Goal: Find specific page/section: Find specific page/section

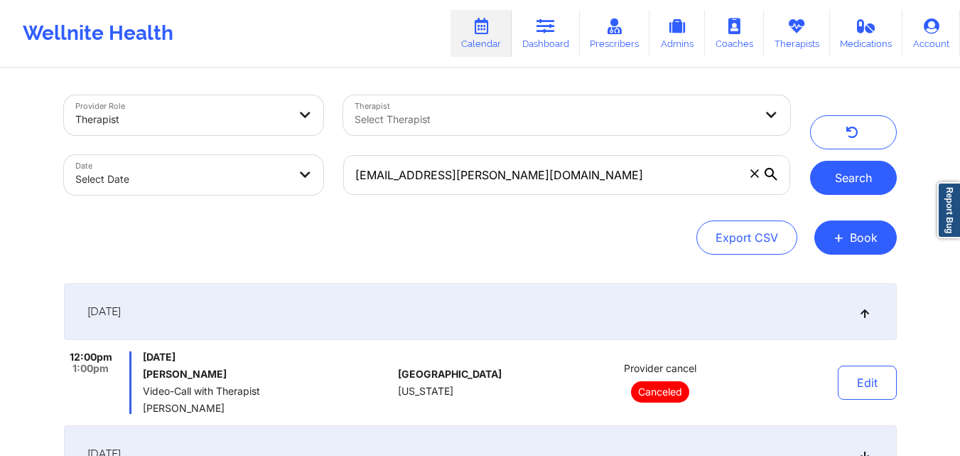
click at [850, 161] on button "Search" at bounding box center [853, 178] width 87 height 34
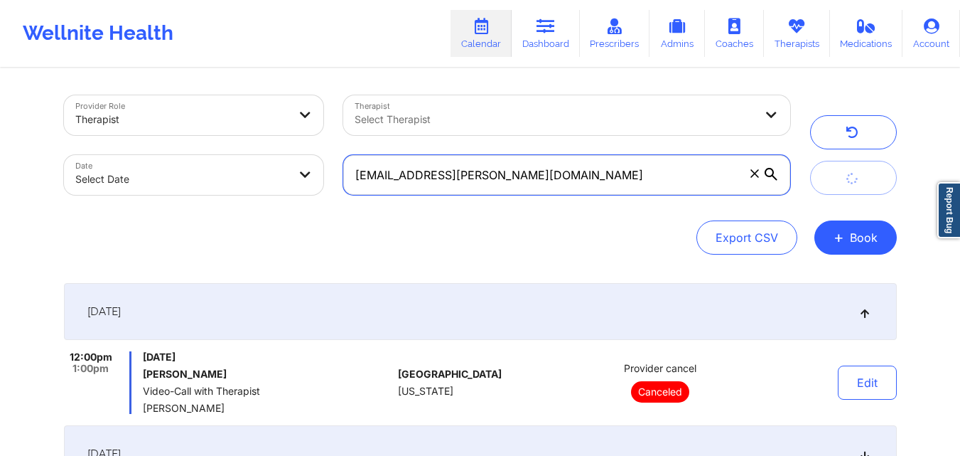
click at [652, 183] on input "daja.lacy@gmail.com" at bounding box center [566, 175] width 446 height 40
click at [652, 181] on input "daja.lacy@gmail.com" at bounding box center [566, 175] width 446 height 40
paste input "MORRISDD772@YAHOO.COM"
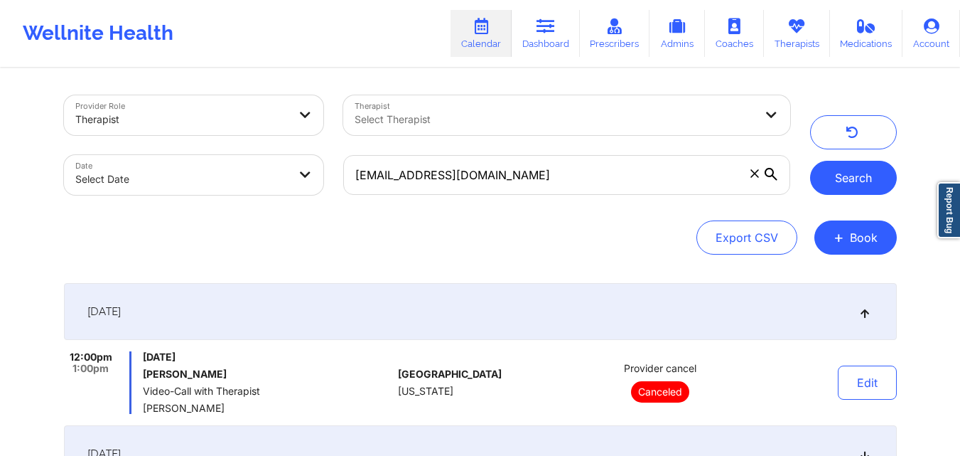
click at [864, 174] on button "Search" at bounding box center [853, 178] width 87 height 34
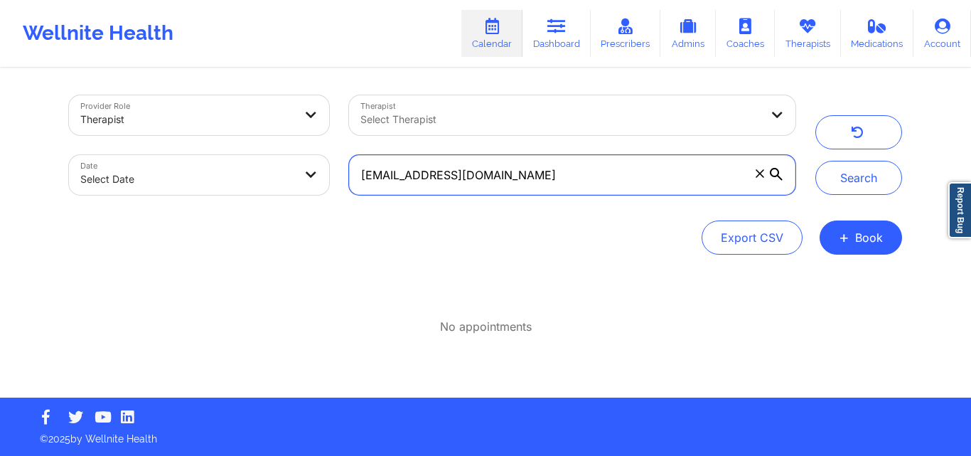
click at [657, 169] on input "MORRISDD772@YAHOO.COM" at bounding box center [572, 175] width 446 height 40
click at [657, 171] on input "MORRISDD772@YAHOO.COM" at bounding box center [572, 175] width 446 height 40
paste input "buddy77587@yahoo.com"
type input "buddy77587@yahoo.com"
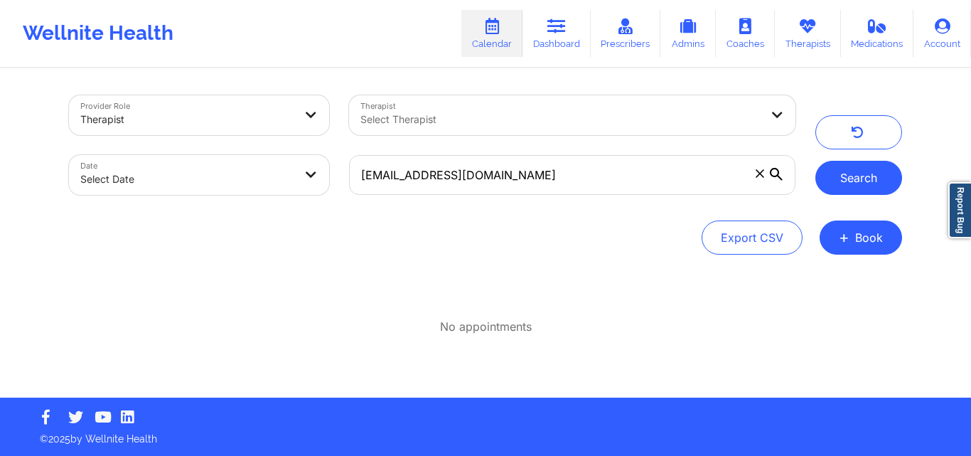
click at [874, 175] on button "Search" at bounding box center [858, 178] width 87 height 34
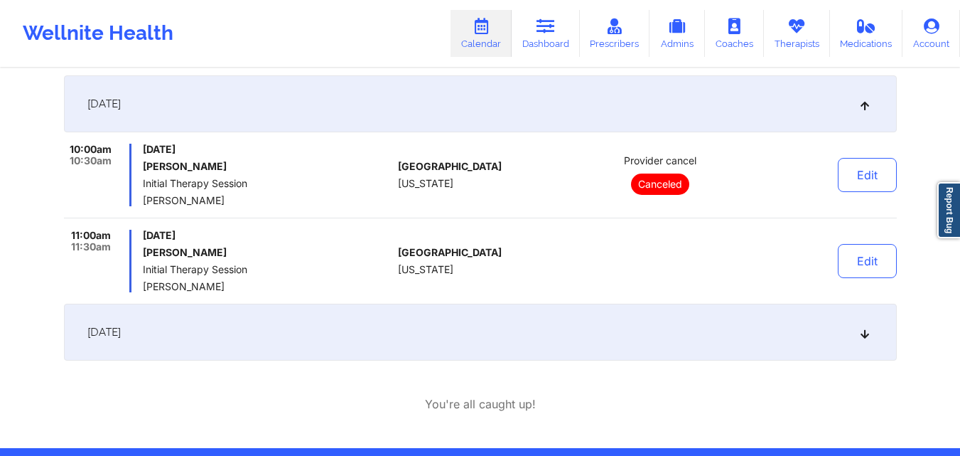
scroll to position [186, 0]
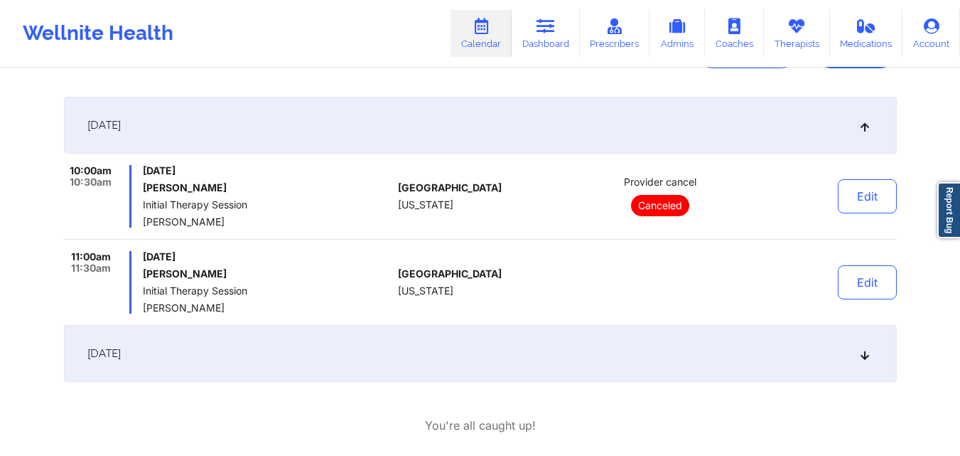
click at [541, 348] on div "September 22, 2025" at bounding box center [480, 353] width 833 height 57
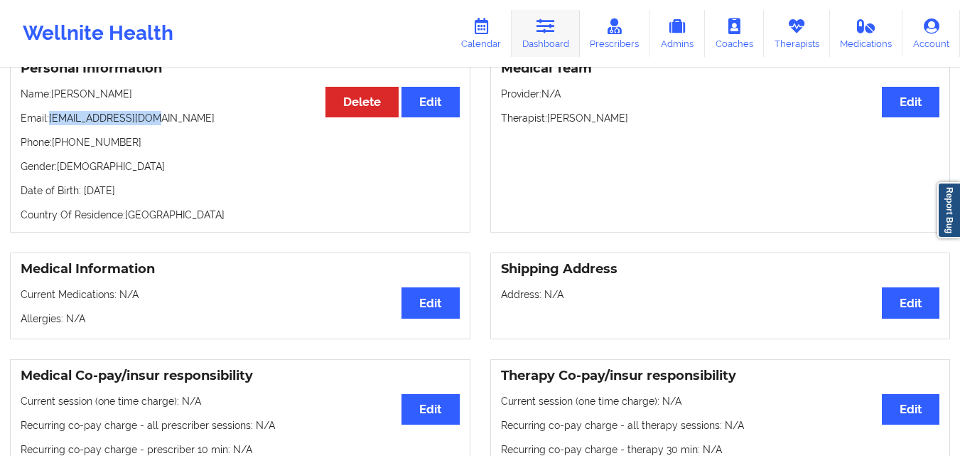
click at [562, 39] on link "Dashboard" at bounding box center [546, 33] width 68 height 47
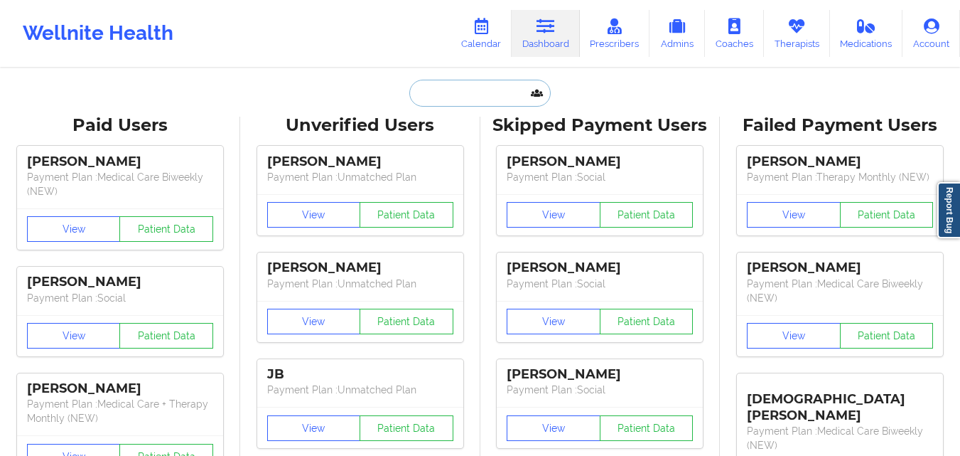
drag, startPoint x: 446, startPoint y: 95, endPoint x: 454, endPoint y: 92, distance: 8.3
click at [449, 94] on input "text" at bounding box center [479, 93] width 141 height 27
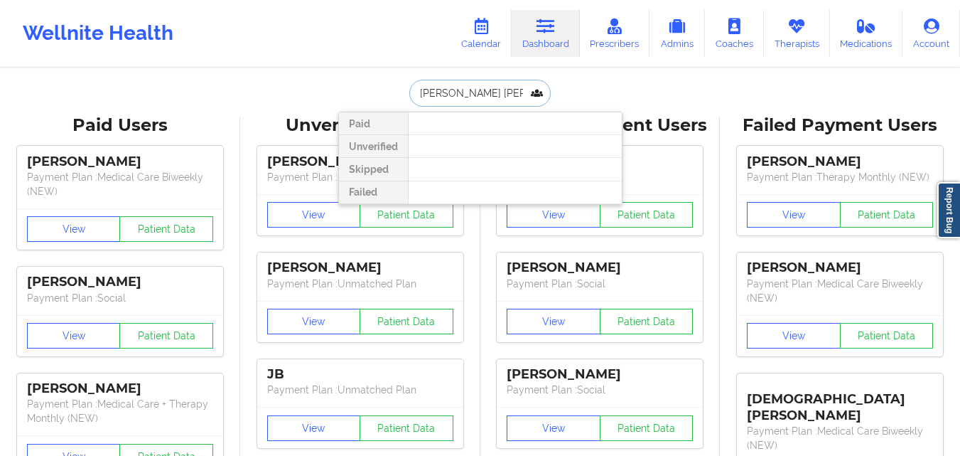
click at [498, 100] on input "[PERSON_NAME] [PERSON_NAME]" at bounding box center [479, 93] width 141 height 27
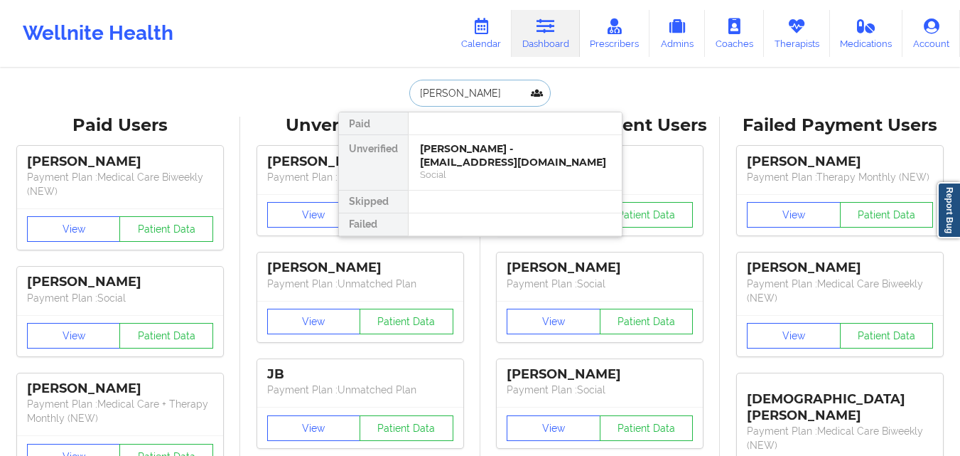
type input "[PERSON_NAME]"
